Goal: Find specific page/section: Find specific page/section

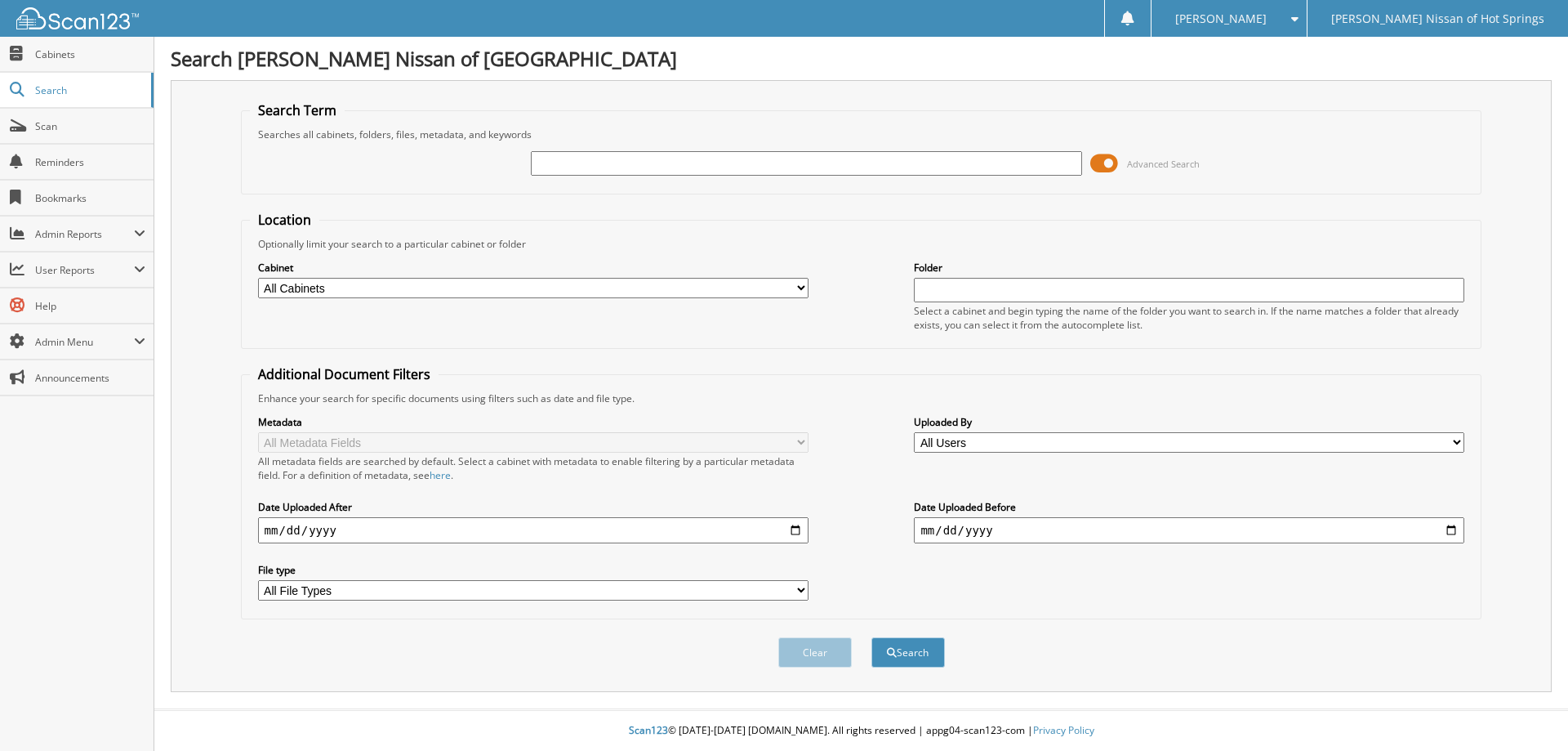
click at [769, 165] on input "text" at bounding box center [806, 164] width 550 height 25
type input "129860"
click at [872, 637] on button "Search" at bounding box center [908, 652] width 73 height 30
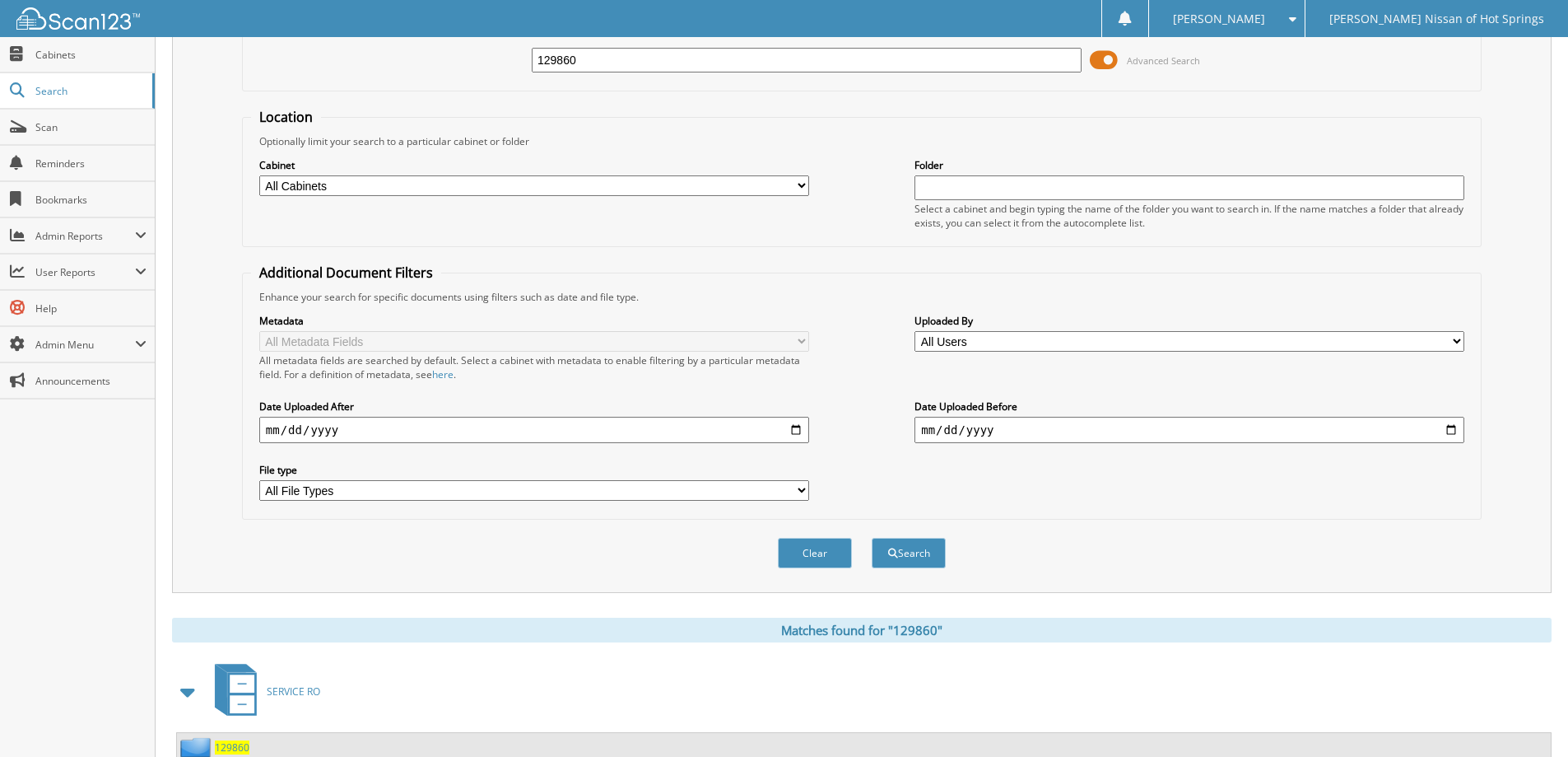
scroll to position [164, 0]
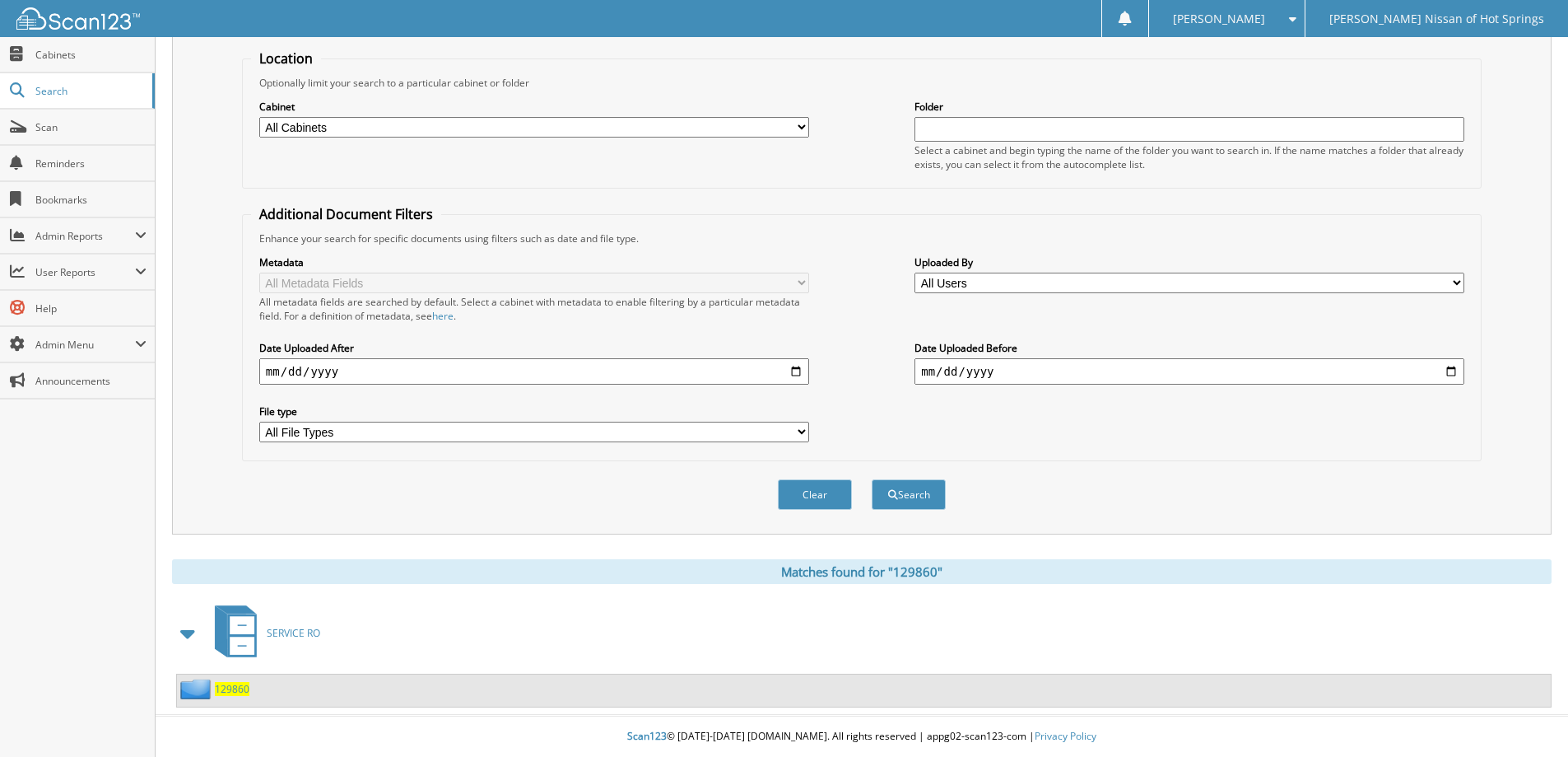
click at [245, 682] on span "129860" at bounding box center [232, 688] width 35 height 14
